Goal: Navigation & Orientation: Find specific page/section

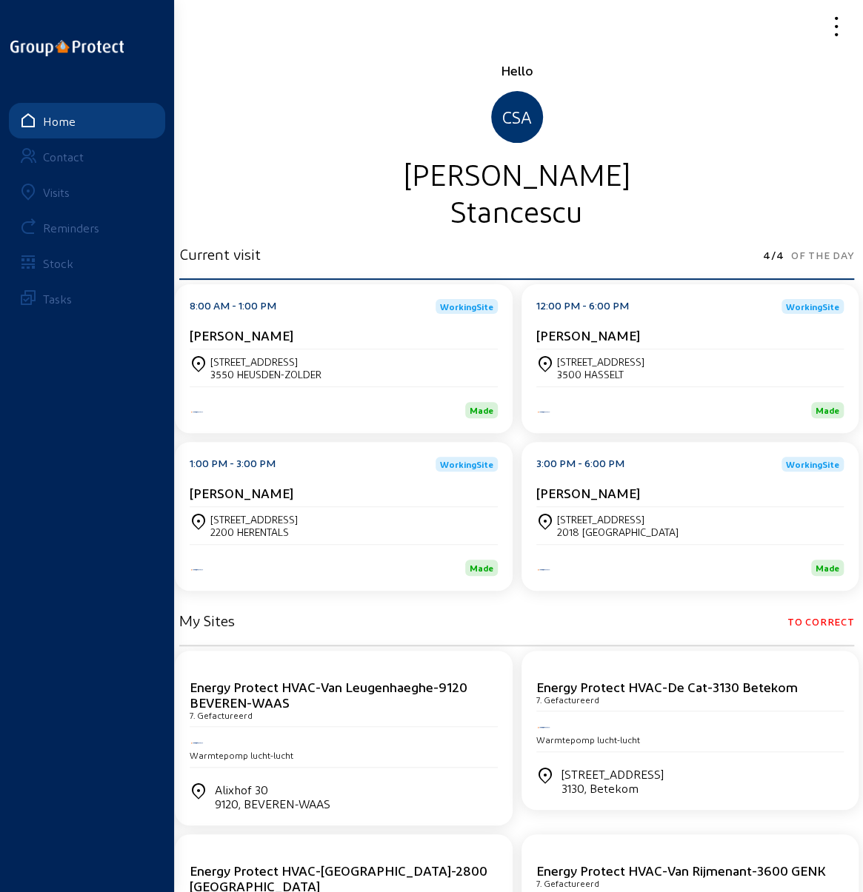
click at [51, 188] on div "Visits" at bounding box center [56, 192] width 27 height 14
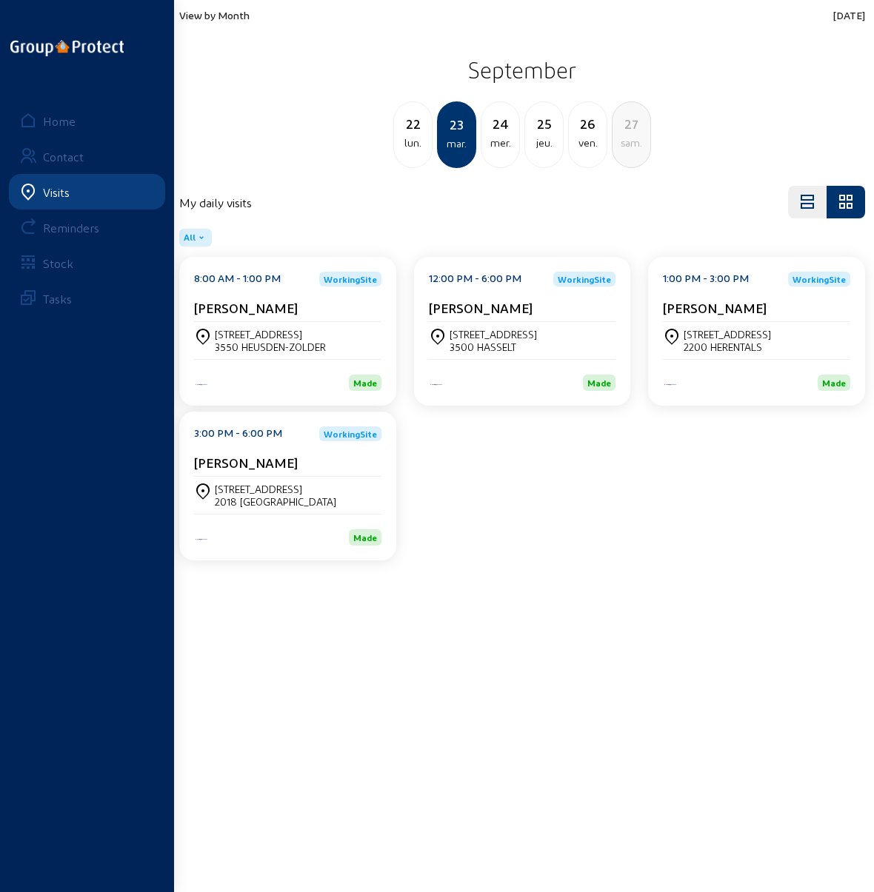
click at [499, 127] on div "24" at bounding box center [500, 123] width 38 height 21
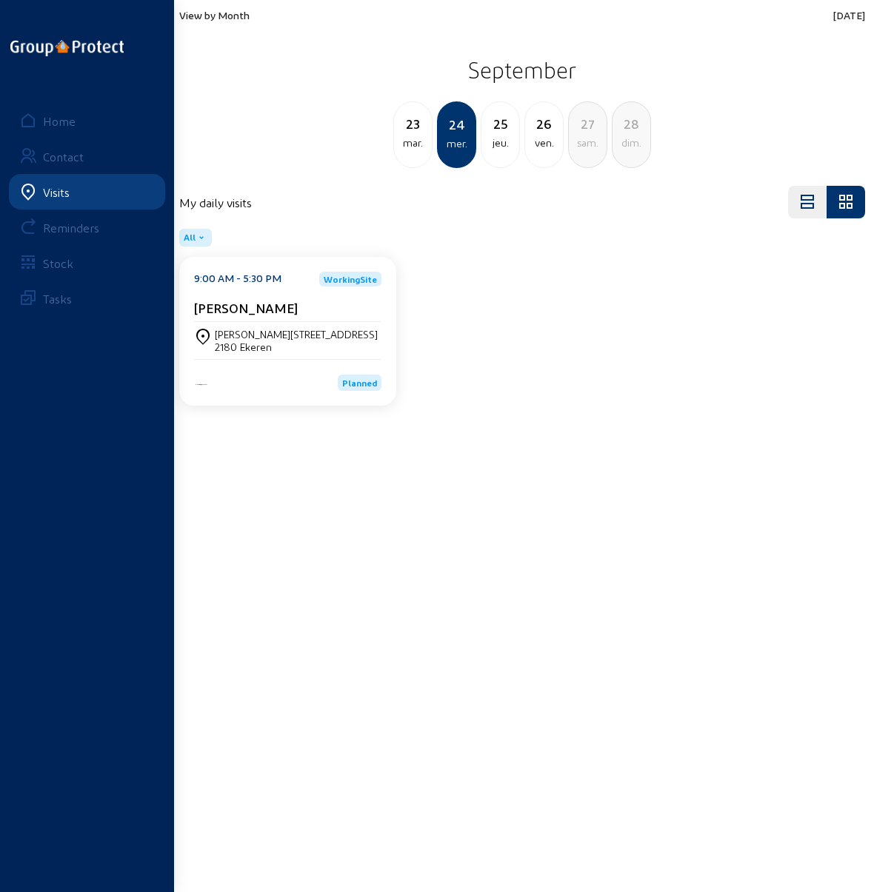
click at [253, 338] on div "Alfons wensstraat 22" at bounding box center [296, 334] width 163 height 13
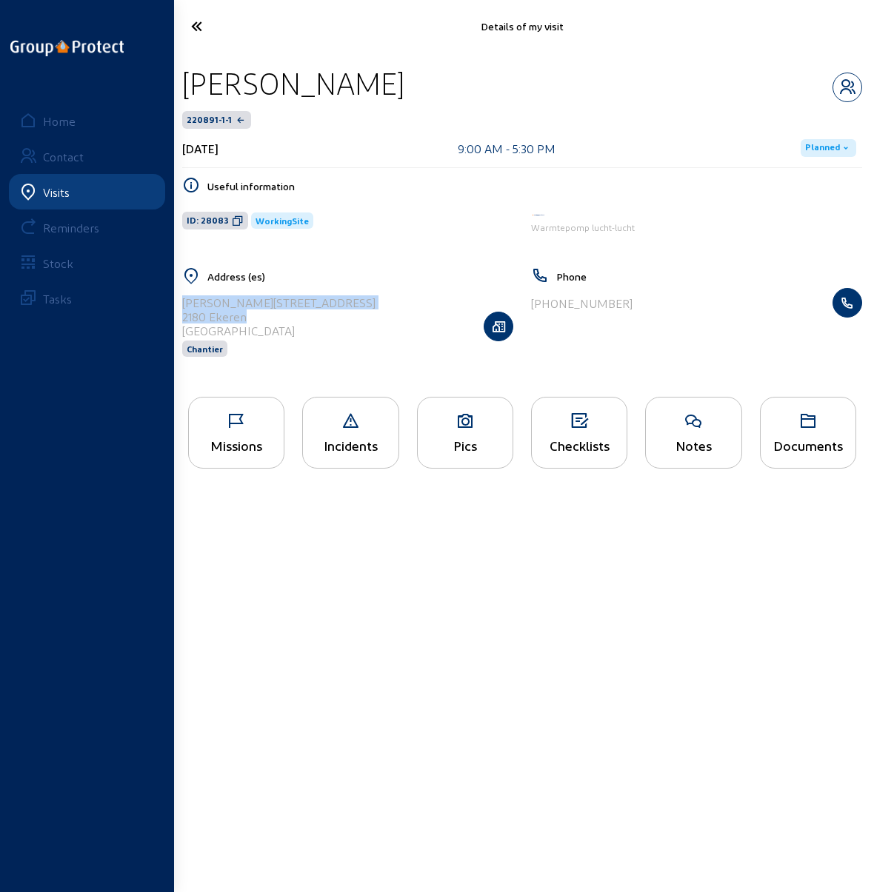
drag, startPoint x: 248, startPoint y: 318, endPoint x: 181, endPoint y: 306, distance: 67.7
click at [181, 306] on div "Address (es) Alfons wensstraat 22 2180 Ekeren Belgique Chantier" at bounding box center [347, 321] width 349 height 109
click at [333, 332] on div "Alfons wensstraat 22 2180 Ekeren Belgique Chantier" at bounding box center [347, 326] width 331 height 76
click at [445, 424] on icon at bounding box center [465, 421] width 95 height 18
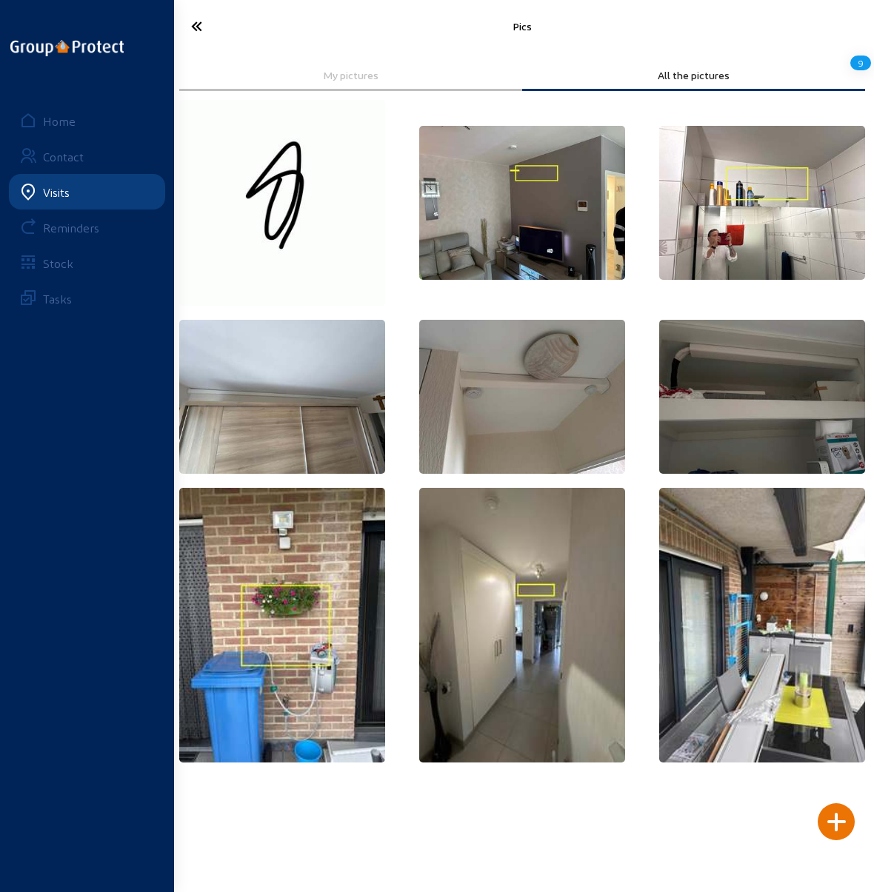
click at [529, 216] on img at bounding box center [522, 203] width 206 height 154
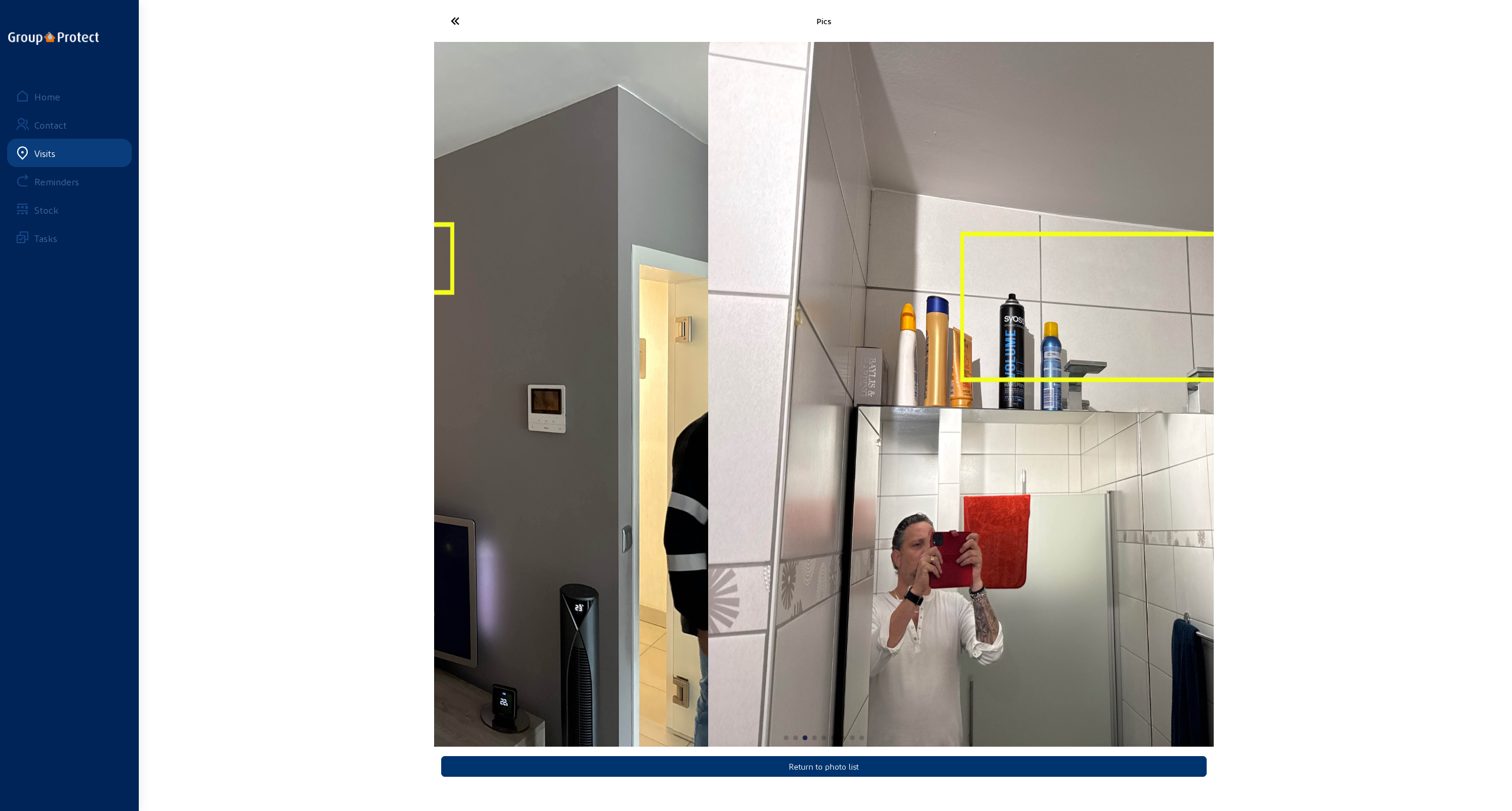
click at [456, 498] on img "2 / 9" at bounding box center [318, 395] width 780 height 705
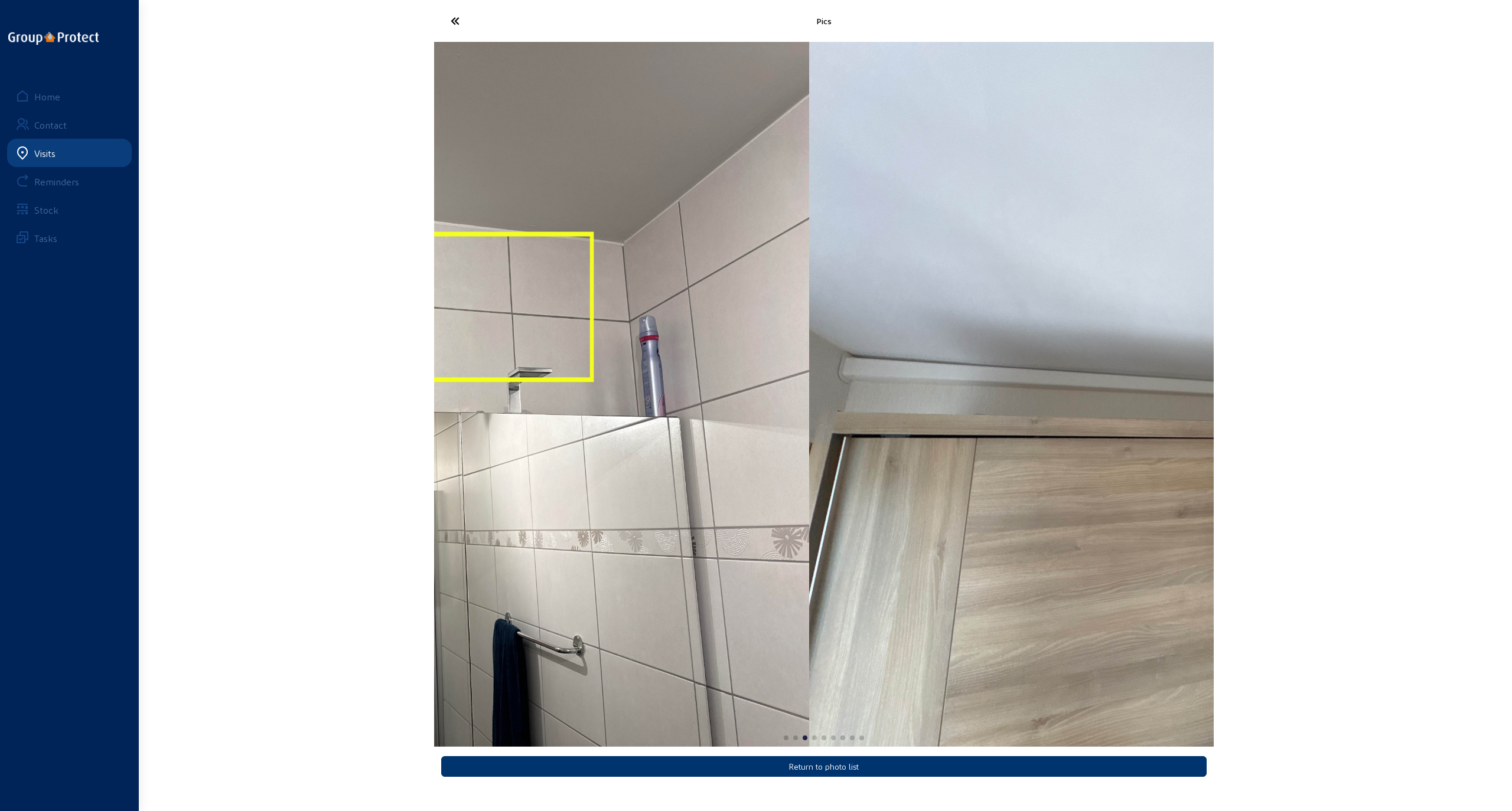
click at [577, 444] on img "3 / 9" at bounding box center [419, 395] width 780 height 705
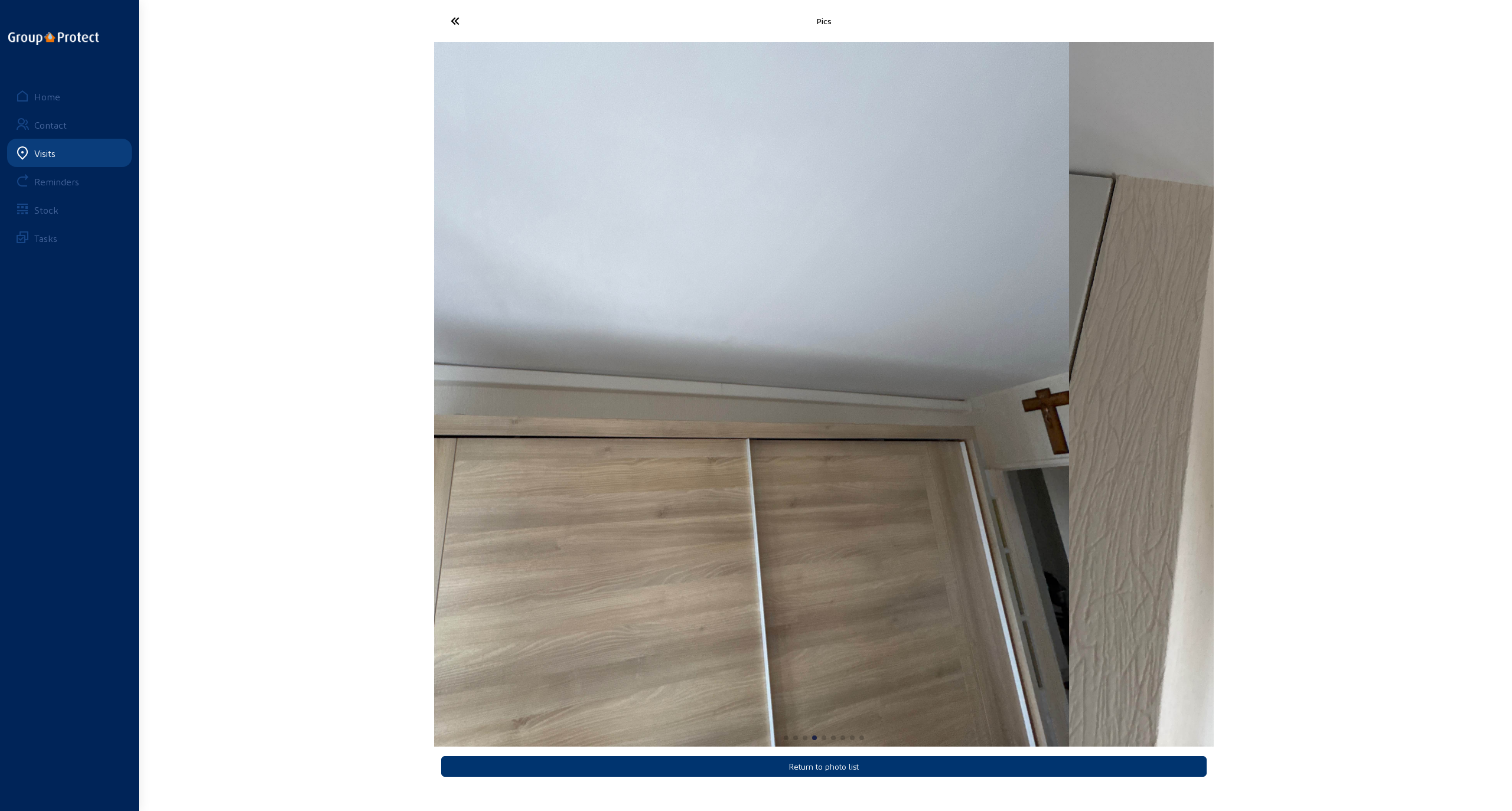
click at [587, 428] on img "4 / 9" at bounding box center [679, 395] width 780 height 705
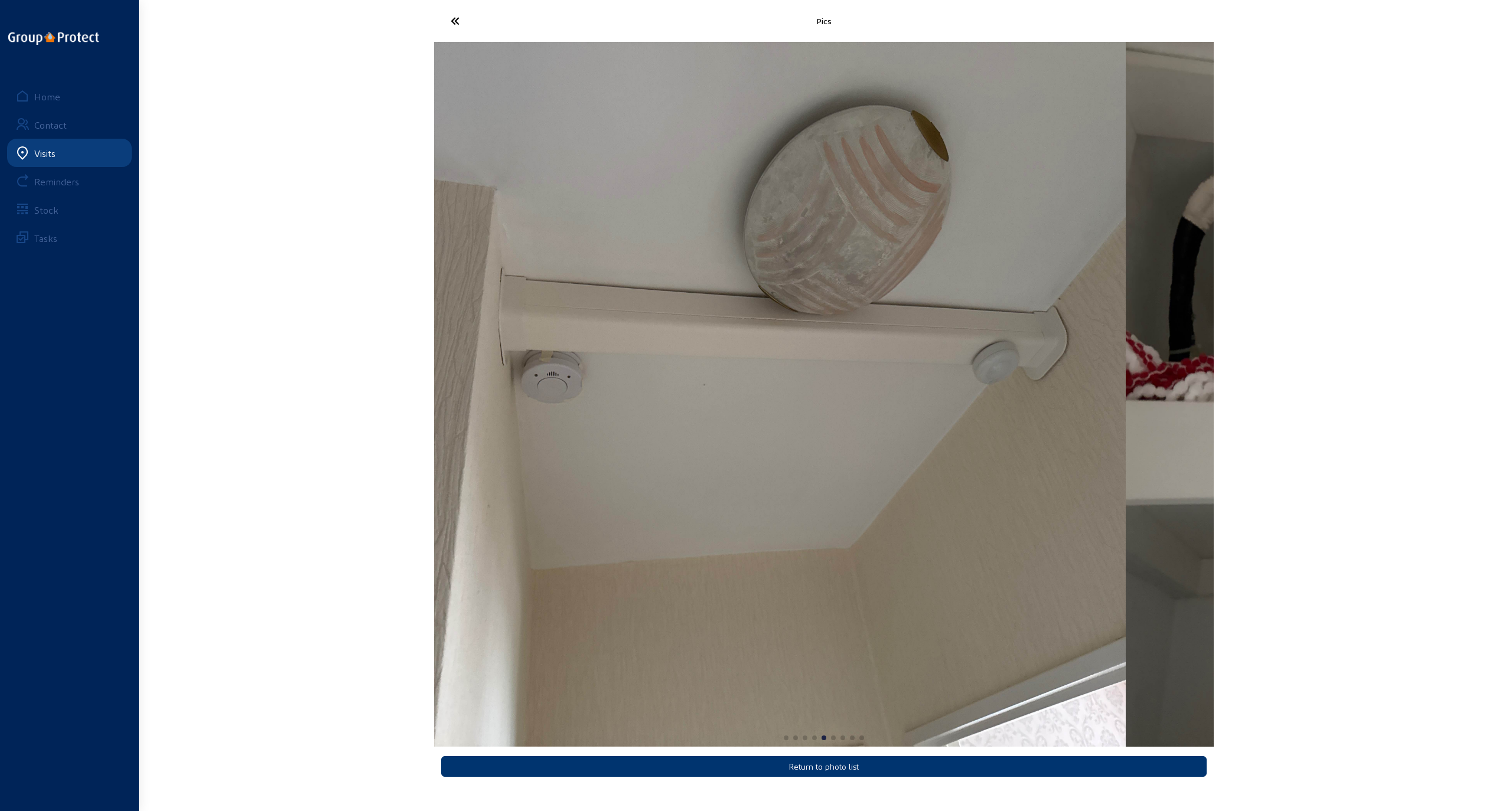
click at [570, 427] on img "5 / 9" at bounding box center [736, 395] width 780 height 705
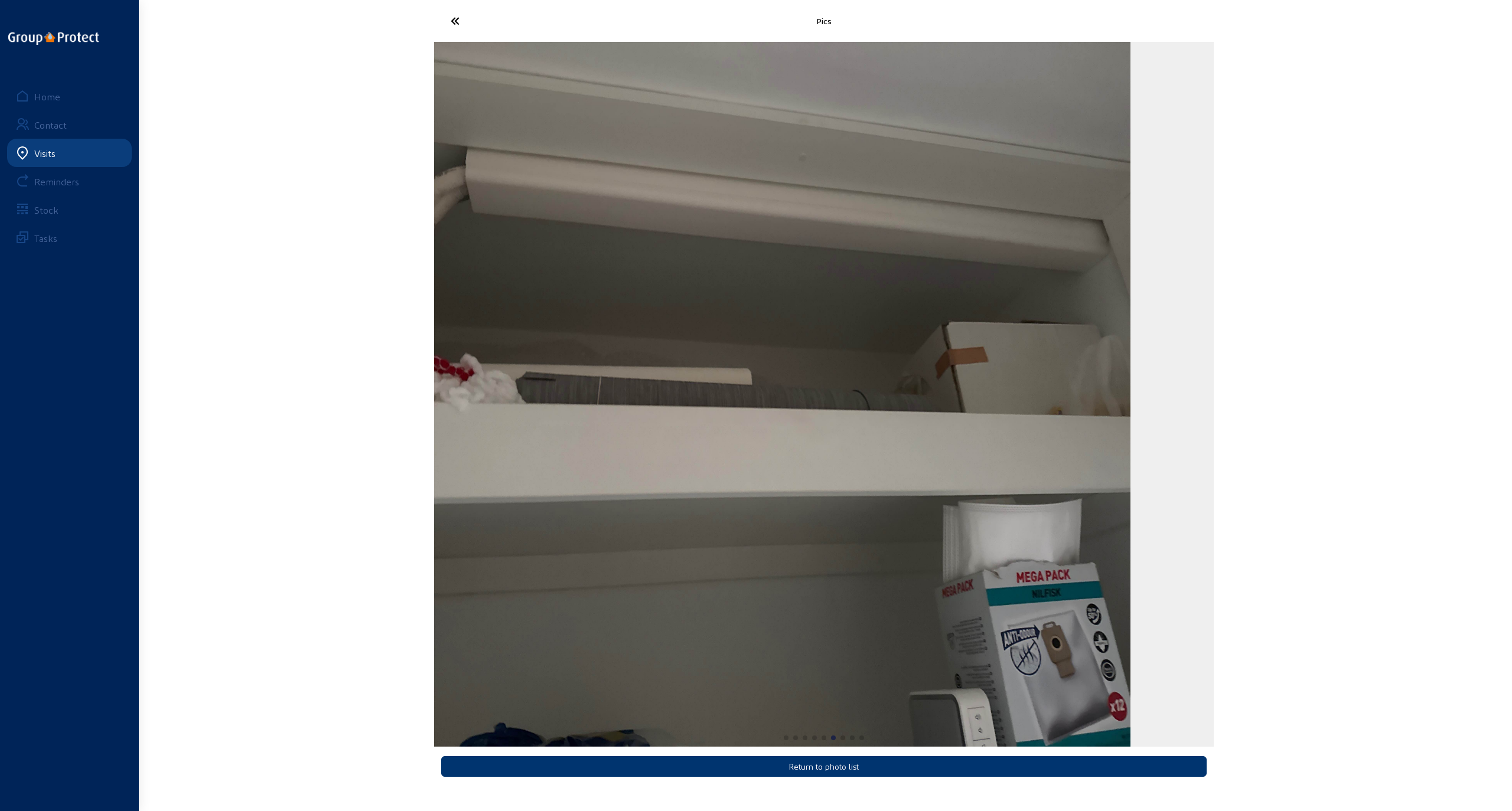
click at [501, 383] on img "6 / 9" at bounding box center [740, 395] width 780 height 705
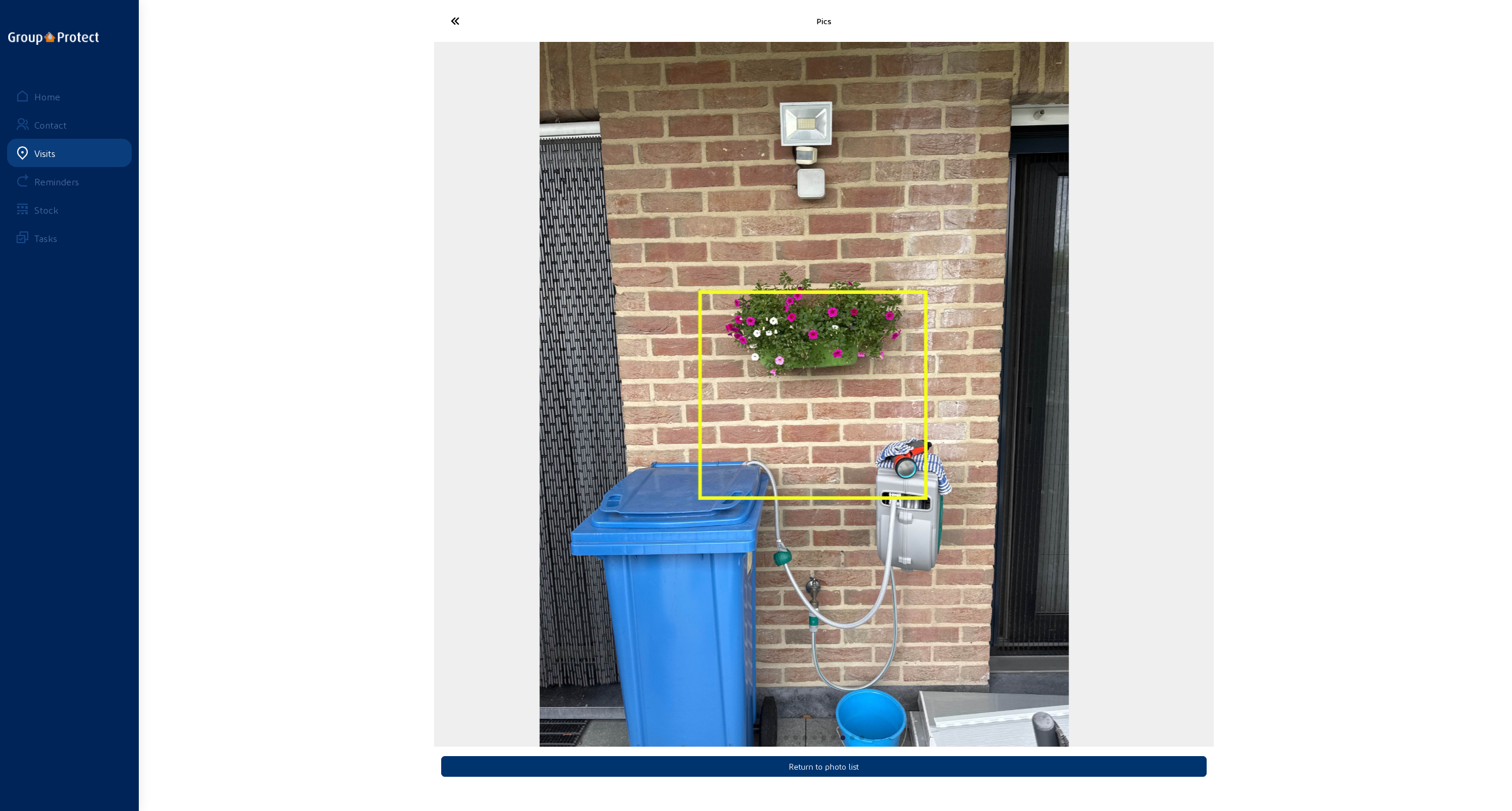
click at [540, 368] on img "7 / 9" at bounding box center [804, 395] width 529 height 705
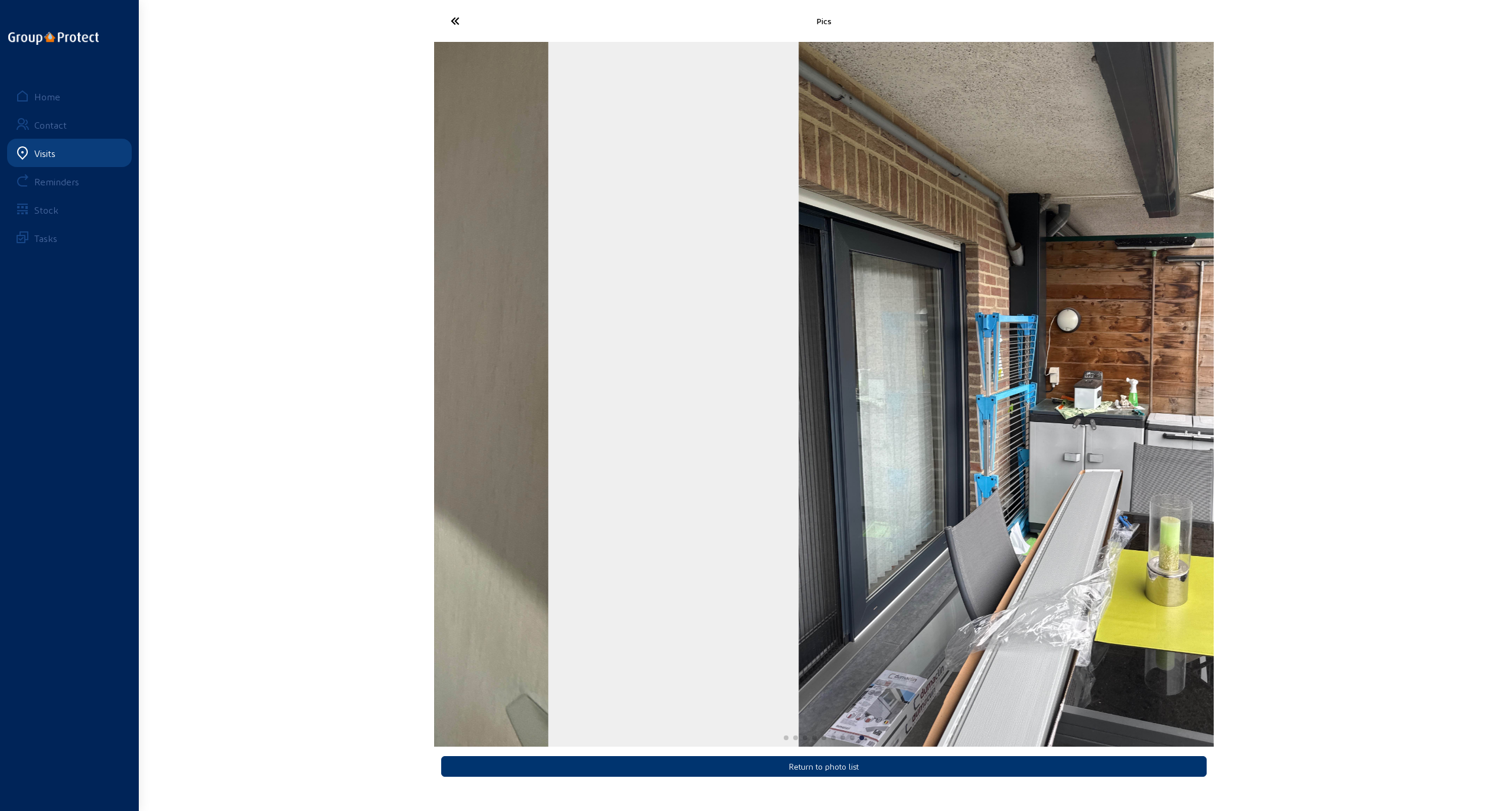
click at [251, 393] on div "Pics Return to photo list Home Contact Visits Reminders Stock Tasks" at bounding box center [756, 396] width 1512 height 793
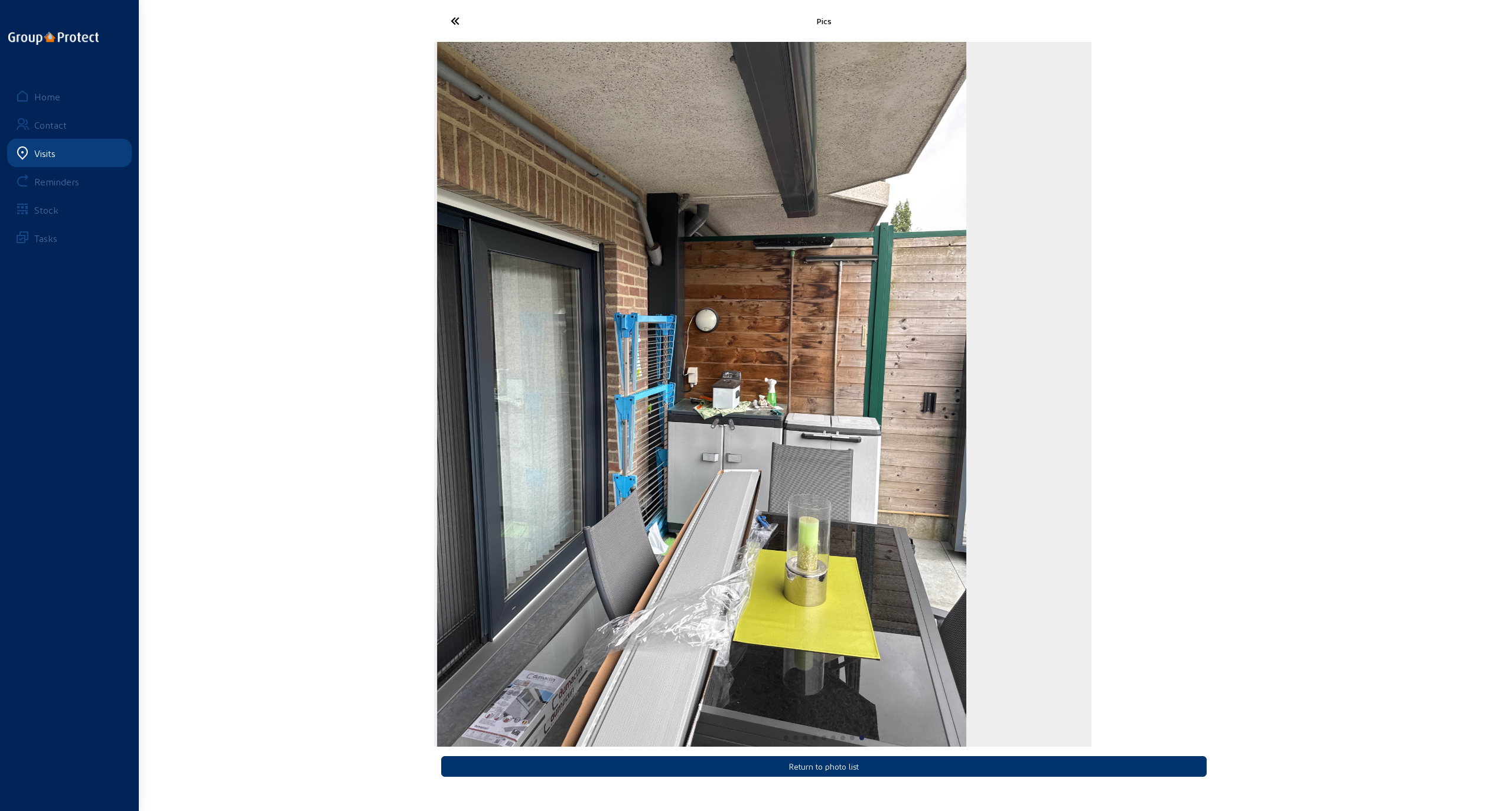
click at [453, 395] on img "9 / 9" at bounding box center [701, 395] width 529 height 705
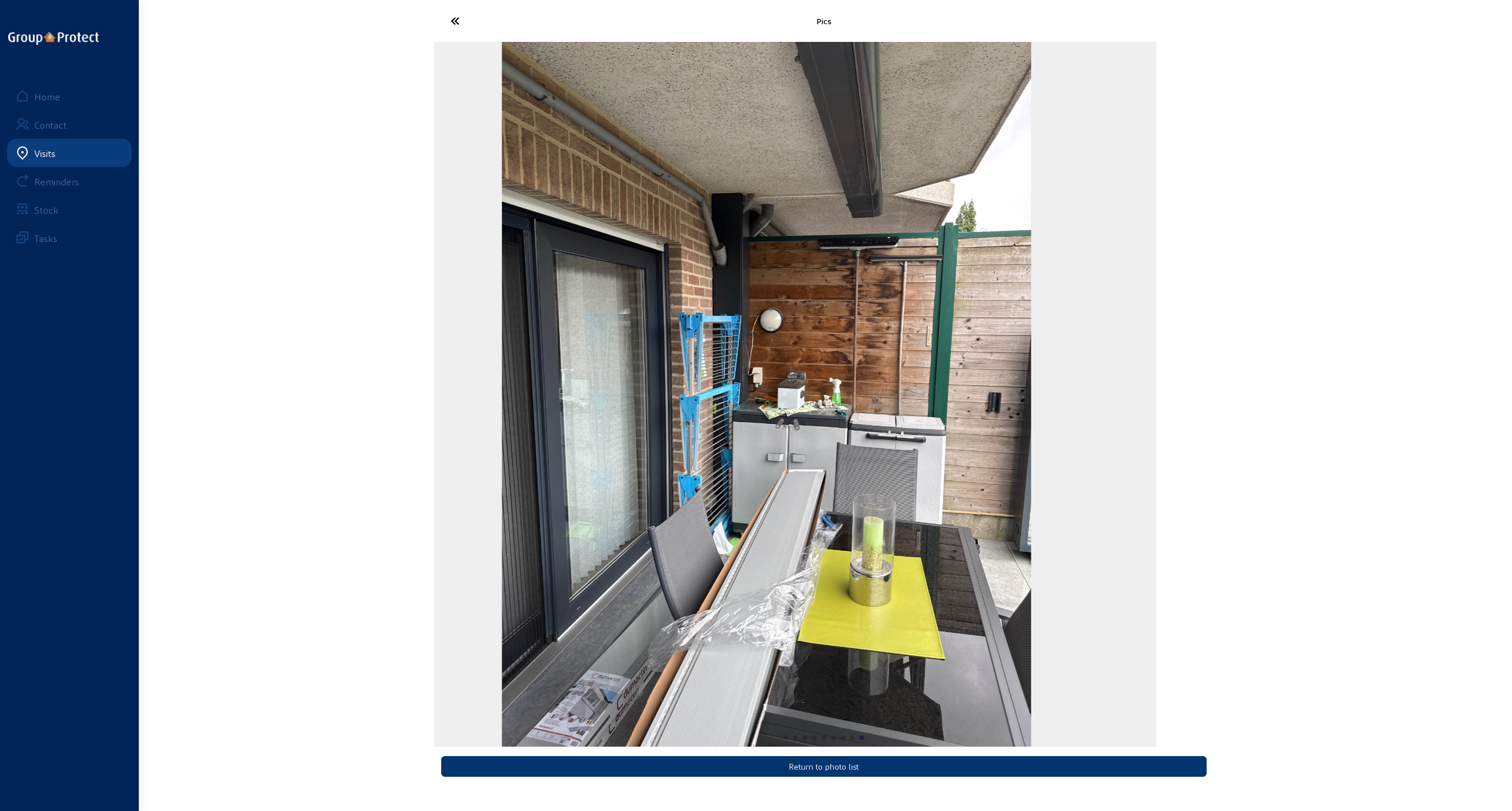
click at [502, 378] on img "9 / 9" at bounding box center [766, 395] width 529 height 705
